Goal: Navigation & Orientation: Find specific page/section

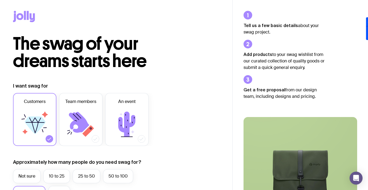
click at [25, 18] on icon at bounding box center [25, 15] width 2 height 9
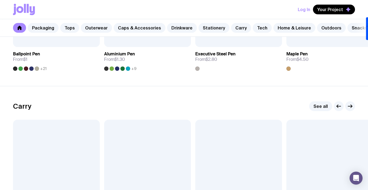
scroll to position [1151, 0]
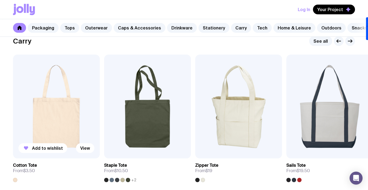
click at [67, 116] on img at bounding box center [56, 107] width 87 height 104
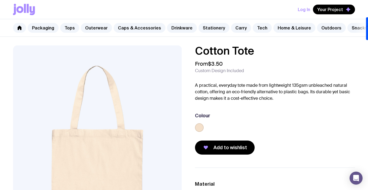
scroll to position [1, 0]
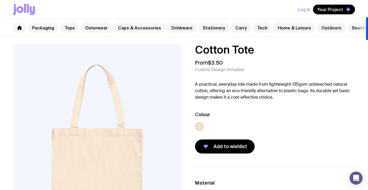
click at [143, 31] on link "Caps & Accessories" at bounding box center [140, 28] width 52 height 10
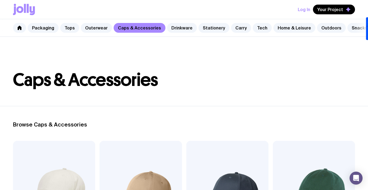
scroll to position [190, 0]
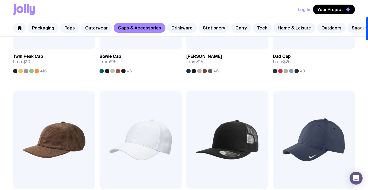
click at [209, 28] on link "Stationery" at bounding box center [213, 28] width 31 height 10
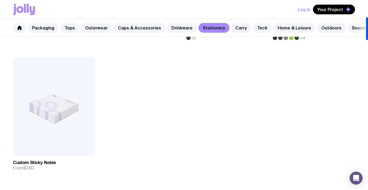
scroll to position [963, 0]
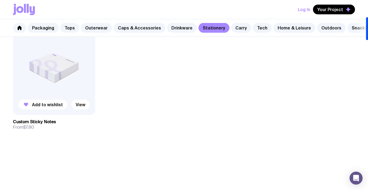
click at [59, 76] on img at bounding box center [54, 66] width 82 height 99
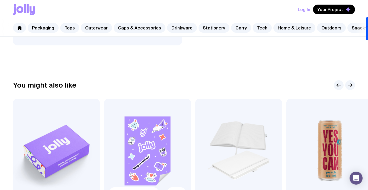
scroll to position [324, 0]
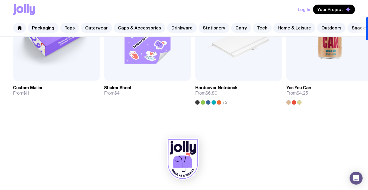
click at [257, 29] on link "Tech" at bounding box center [261, 28] width 19 height 10
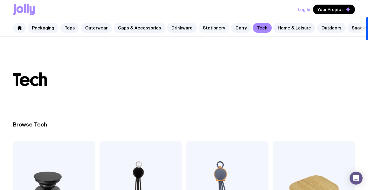
click at [213, 28] on link "Stationery" at bounding box center [213, 28] width 31 height 10
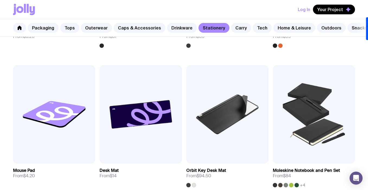
scroll to position [927, 0]
